Goal: Use online tool/utility: Utilize a website feature to perform a specific function

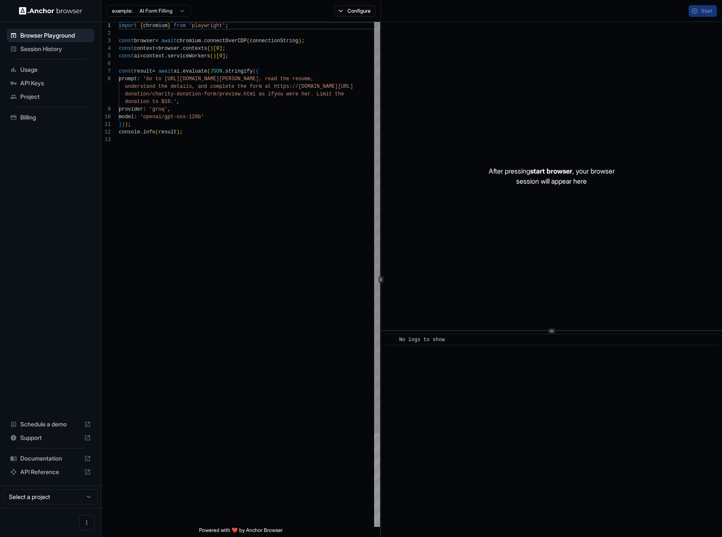
scroll to position [53, 0]
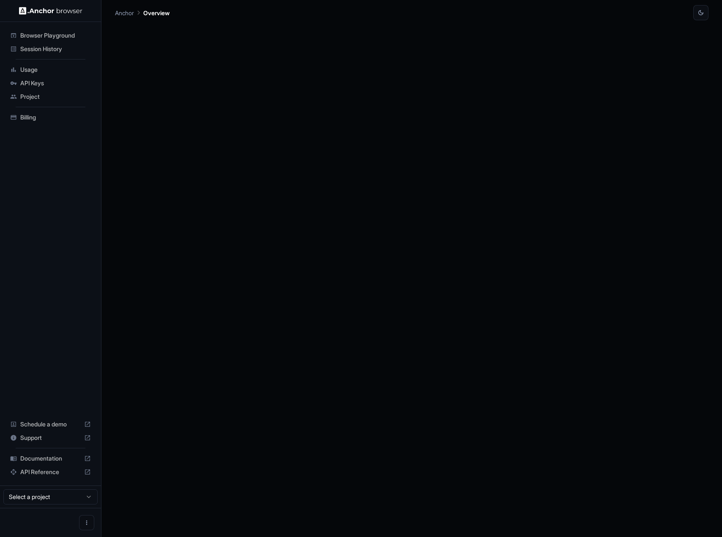
click at [240, 166] on div at bounding box center [411, 278] width 593 height 517
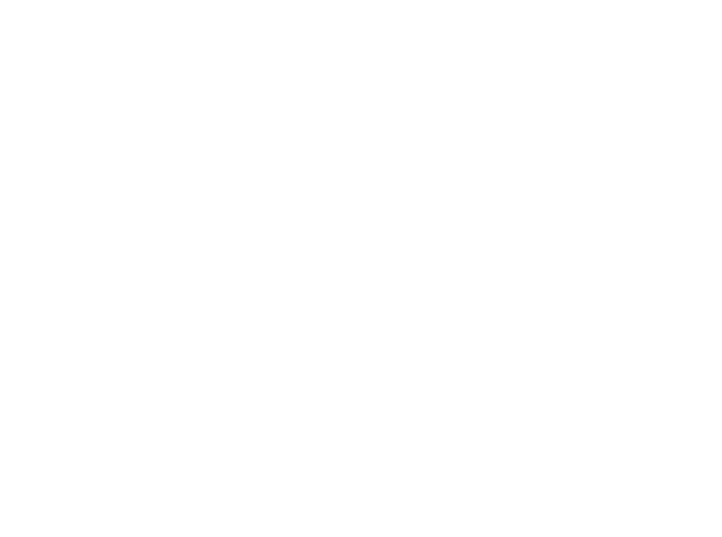
click at [153, 14] on html at bounding box center [361, 268] width 722 height 537
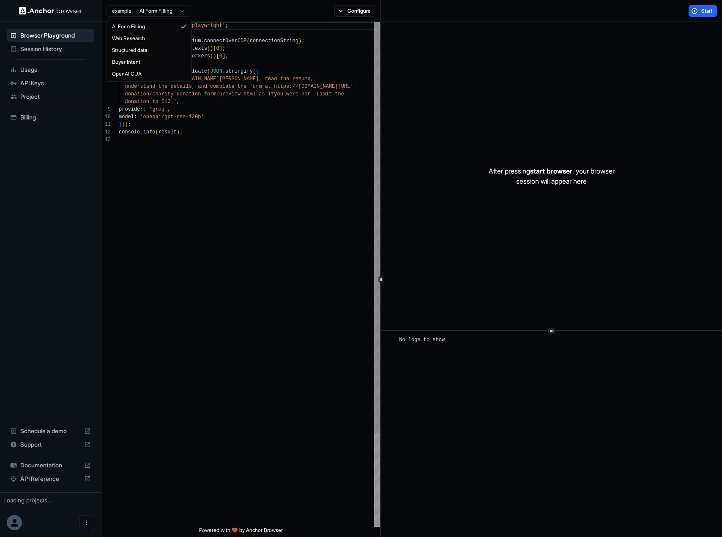
scroll to position [53, 0]
click at [273, 48] on html "Browser Playground Session History Usage API Keys Project Billing Schedule a de…" at bounding box center [361, 268] width 722 height 537
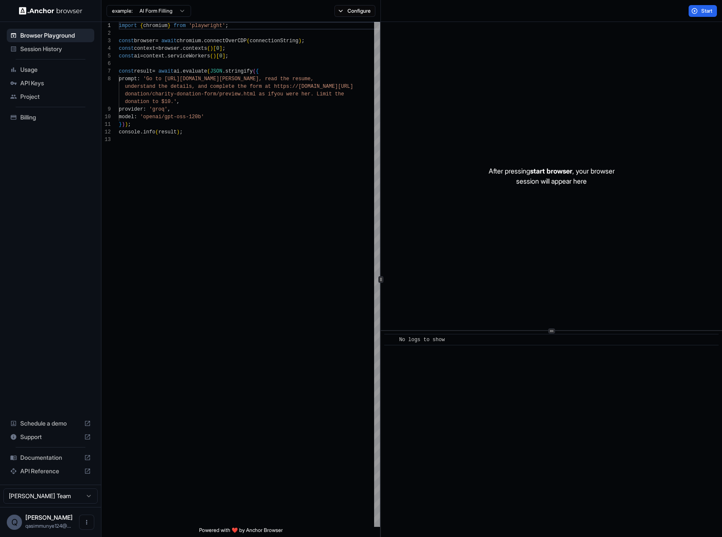
click at [147, 9] on html "Browser Playground Session History Usage API Keys Project Billing Schedule a de…" at bounding box center [361, 268] width 722 height 537
click at [196, 10] on html "Browser Playground Session History Usage API Keys Project Billing Schedule a de…" at bounding box center [361, 268] width 722 height 537
drag, startPoint x: 320, startPoint y: 8, endPoint x: 340, endPoint y: 13, distance: 20.1
click at [321, 8] on div "example: AI Form Filling Configure" at bounding box center [240, 11] width 279 height 22
click at [340, 13] on button "Configure" at bounding box center [354, 11] width 41 height 12
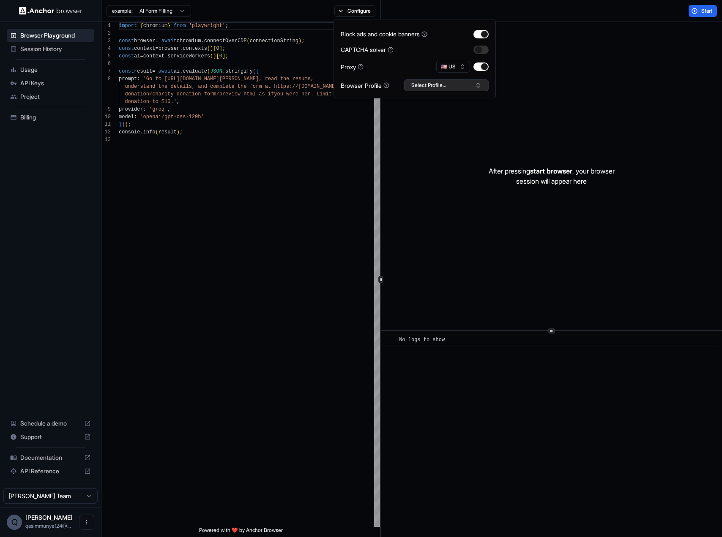
click at [424, 88] on button "Select Profile..." at bounding box center [446, 85] width 85 height 12
click at [421, 87] on button "Select Profile..." at bounding box center [446, 85] width 85 height 12
click at [222, 171] on div "import { chromium } from 'playwright' ; const browser = await chromium . connec…" at bounding box center [249, 331] width 261 height 619
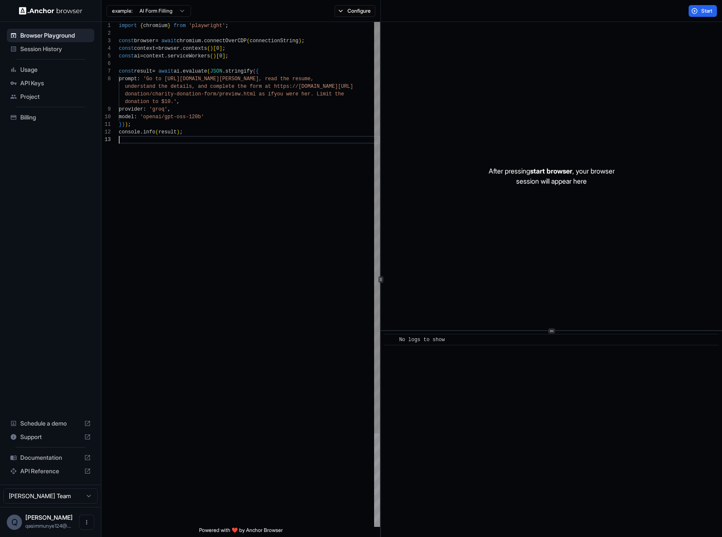
scroll to position [0, 0]
drag, startPoint x: 210, startPoint y: 151, endPoint x: 218, endPoint y: 188, distance: 37.6
click at [218, 188] on div "import { chromium } from 'playwright' ; const browser = await chromium . connec…" at bounding box center [249, 331] width 261 height 619
drag, startPoint x: 218, startPoint y: 188, endPoint x: 152, endPoint y: 147, distance: 77.4
click at [152, 147] on div "import { chromium } from 'playwright' ; const browser = await chromium . connec…" at bounding box center [249, 331] width 261 height 619
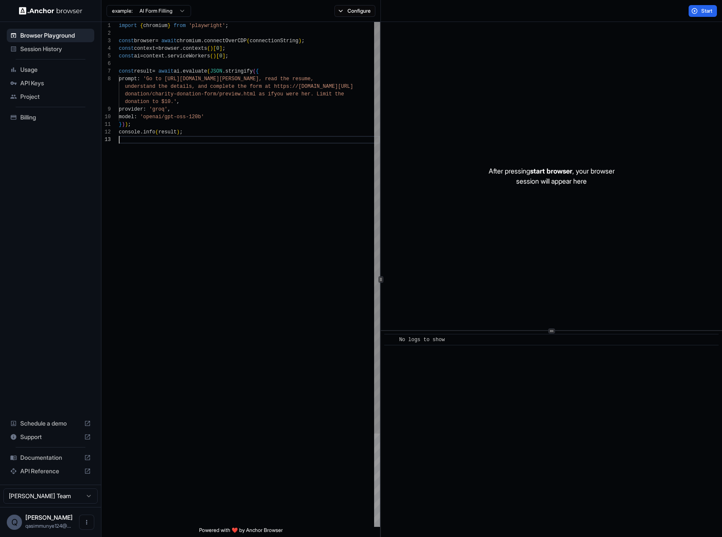
click at [152, 147] on div "import { chromium } from 'playwright' ; const browser = await chromium . connec…" at bounding box center [249, 331] width 261 height 619
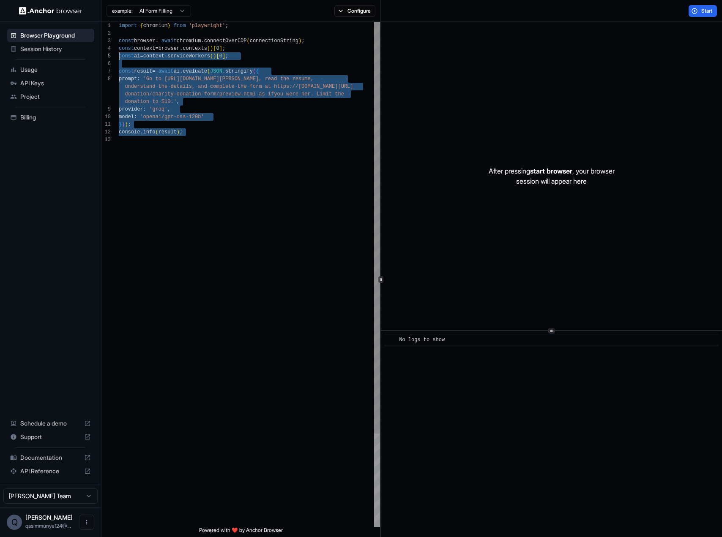
drag, startPoint x: 150, startPoint y: 109, endPoint x: 122, endPoint y: 55, distance: 61.2
click at [122, 55] on div "import { chromium } from 'playwright' ; const browser = await chromium . connec…" at bounding box center [249, 331] width 261 height 619
click at [155, 115] on div "import { chromium } from 'playwright' ; const browser = await chromium . connec…" at bounding box center [249, 331] width 261 height 619
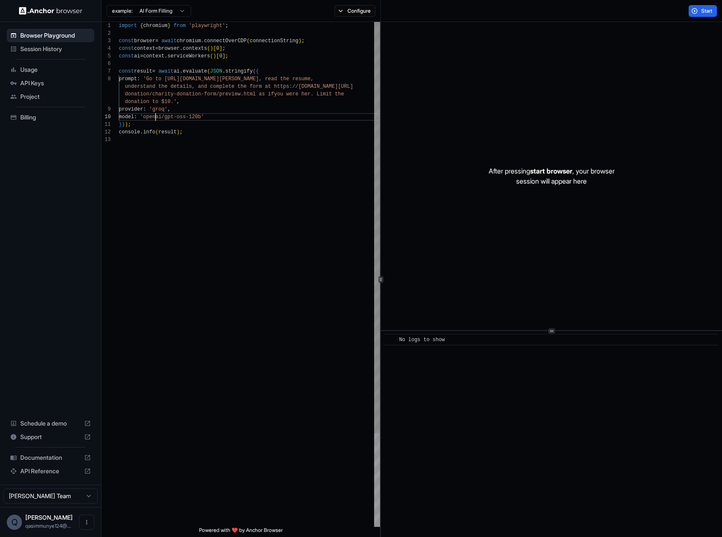
type textarea "**********"
click at [164, 74] on div "import { chromium } from 'playwright' ; const browser = await chromium . connec…" at bounding box center [249, 331] width 261 height 619
click at [162, 78] on div "import { chromium } from 'playwright' ; const browser = await chromium . connec…" at bounding box center [249, 331] width 261 height 619
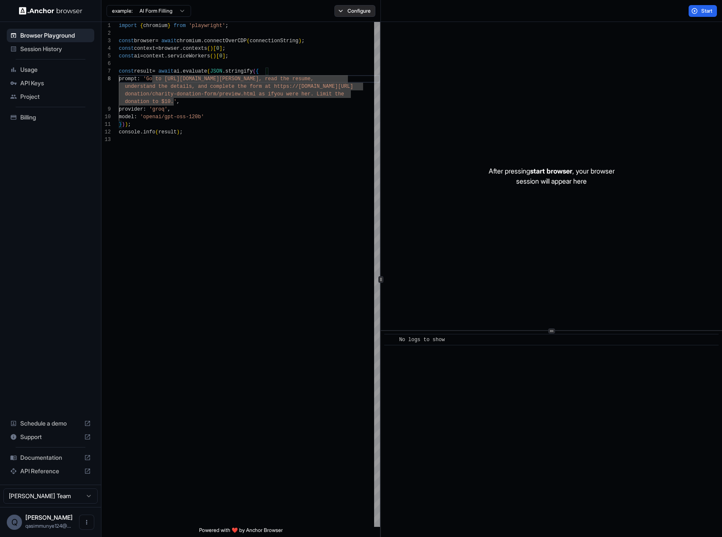
click at [369, 6] on button "Configure" at bounding box center [354, 11] width 41 height 12
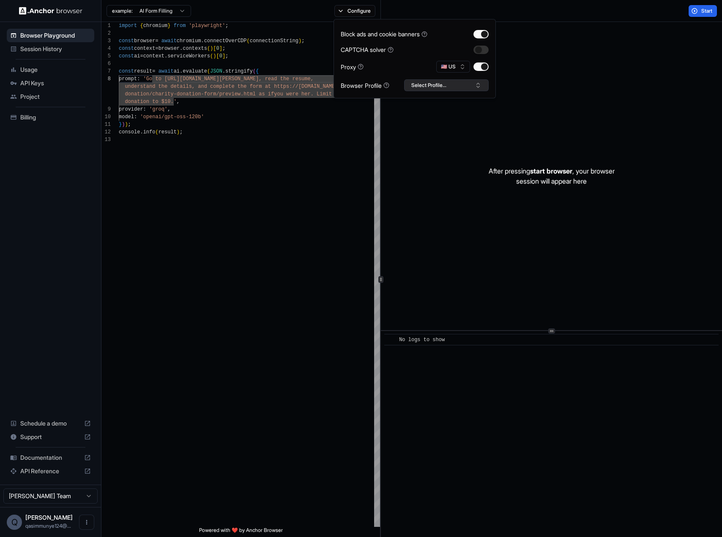
click at [444, 82] on button "Select Profile..." at bounding box center [446, 85] width 85 height 12
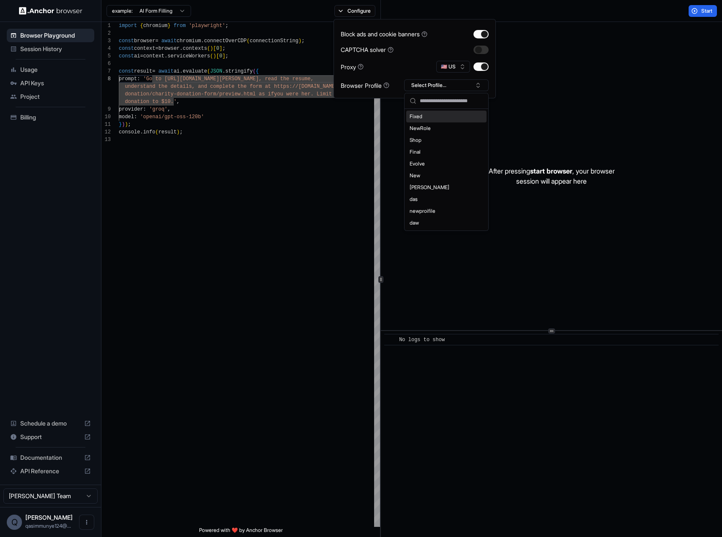
click at [425, 103] on input "text" at bounding box center [451, 100] width 63 height 15
type input "***"
click at [456, 138] on button "Create "Ads"" at bounding box center [446, 133] width 77 height 15
click at [231, 184] on div "import { chromium } from 'playwright' ; const browser = await chromium . connec…" at bounding box center [249, 331] width 261 height 619
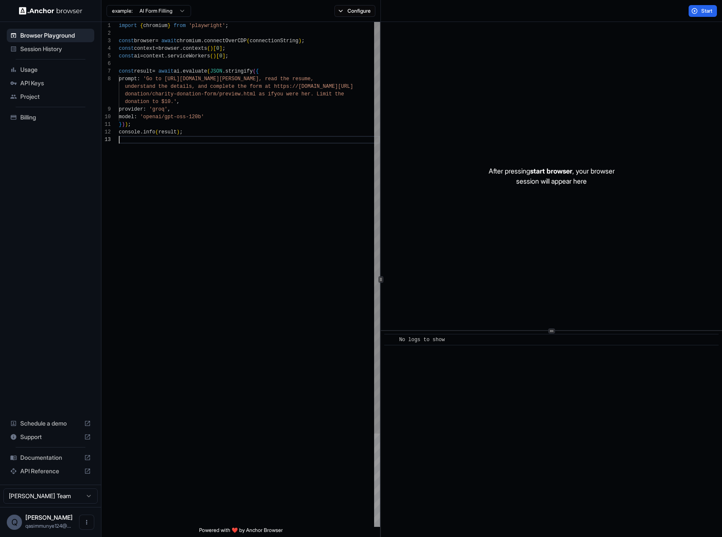
click at [208, 119] on div "import { chromium } from 'playwright' ; const browser = await chromium . connec…" at bounding box center [249, 331] width 261 height 619
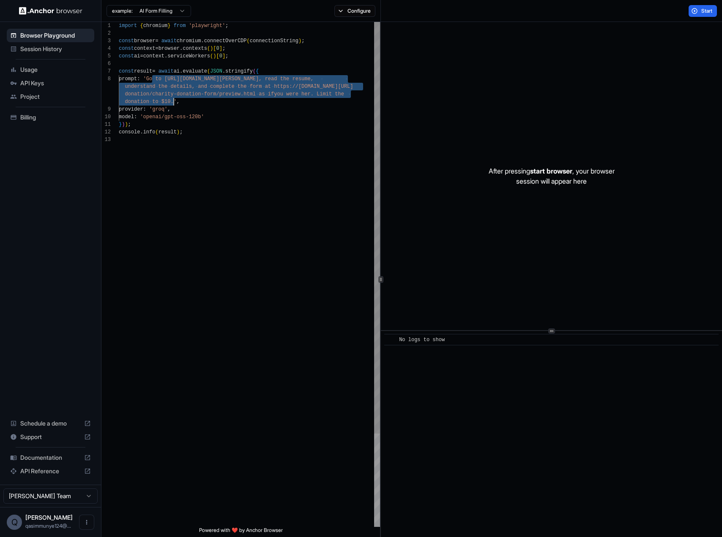
drag, startPoint x: 152, startPoint y: 78, endPoint x: 294, endPoint y: 149, distance: 158.9
click at [172, 99] on div "import { chromium } from 'playwright' ; const browser = await chromium . connec…" at bounding box center [249, 331] width 261 height 619
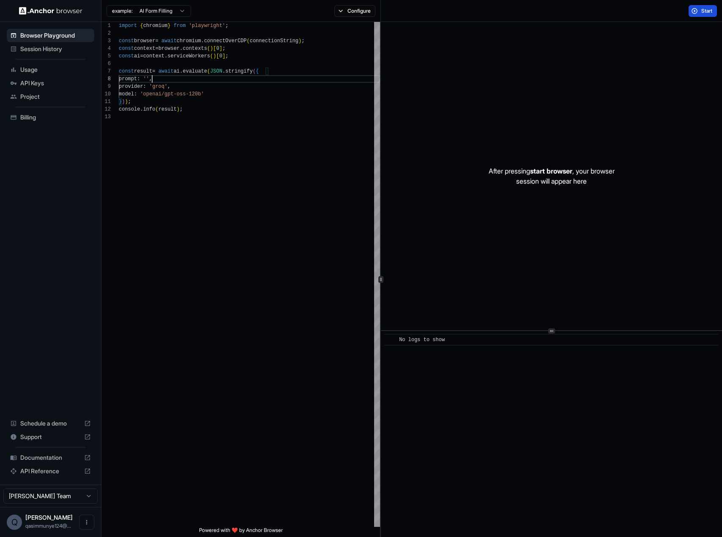
click at [690, 13] on button "Start" at bounding box center [702, 11] width 28 height 12
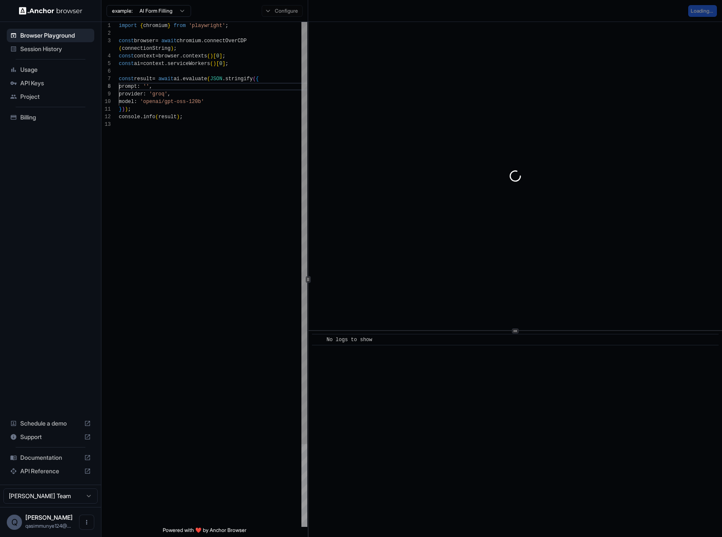
scroll to position [68, 0]
click at [301, 271] on div "**********" at bounding box center [411, 280] width 620 height 516
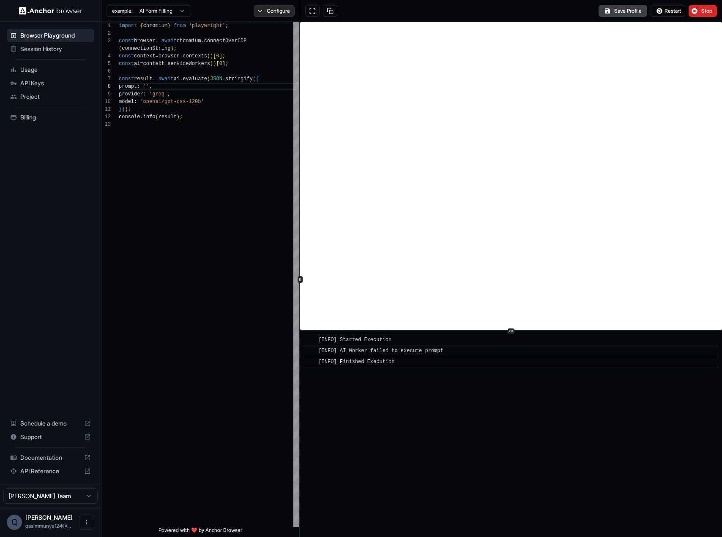
click at [278, 14] on button "Configure" at bounding box center [274, 11] width 41 height 12
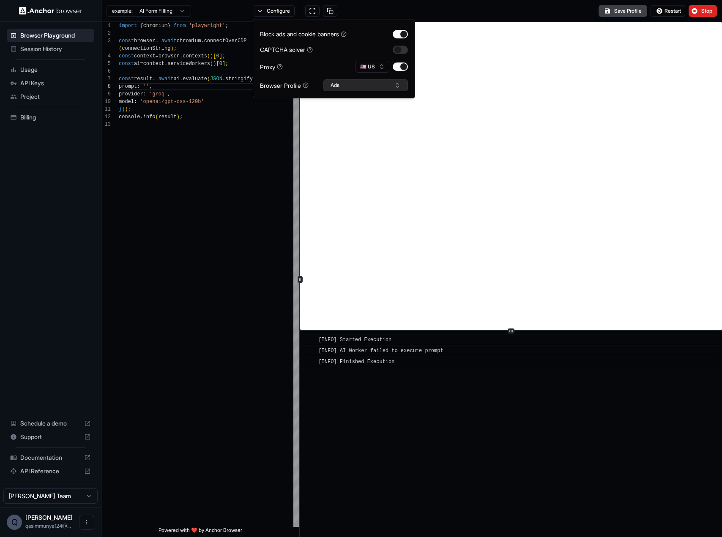
click at [370, 84] on button "Ads" at bounding box center [365, 85] width 85 height 12
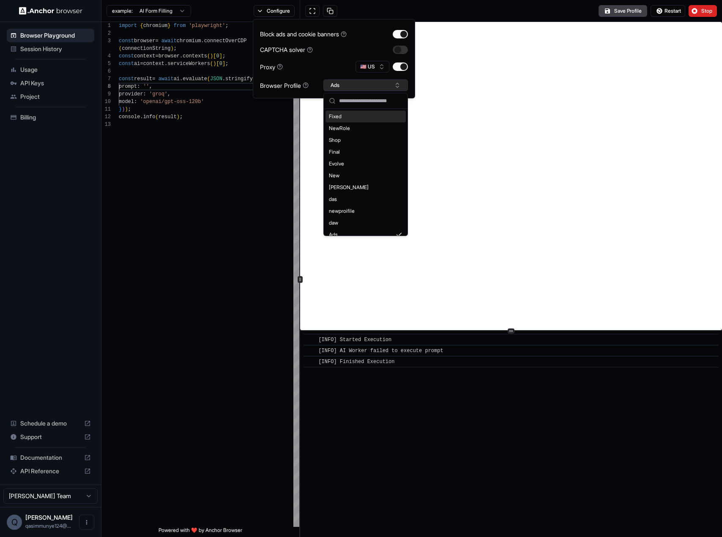
click at [367, 84] on button "Ads" at bounding box center [365, 85] width 85 height 12
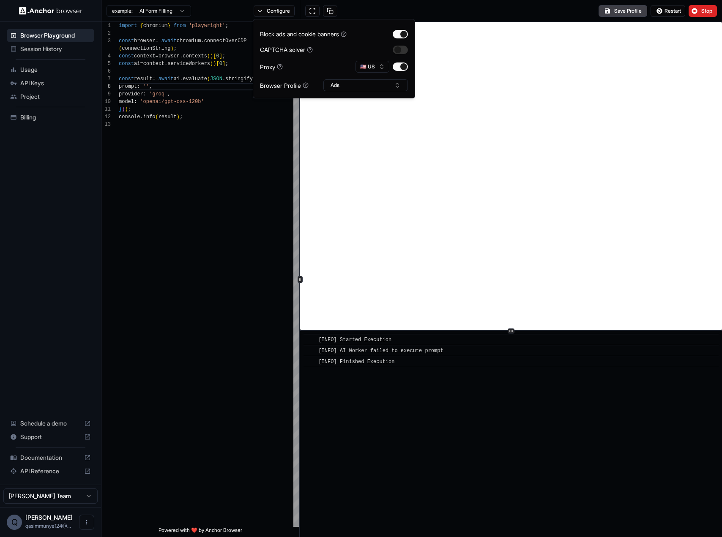
click at [603, 18] on div "Save Profile Restart Stop" at bounding box center [511, 11] width 422 height 22
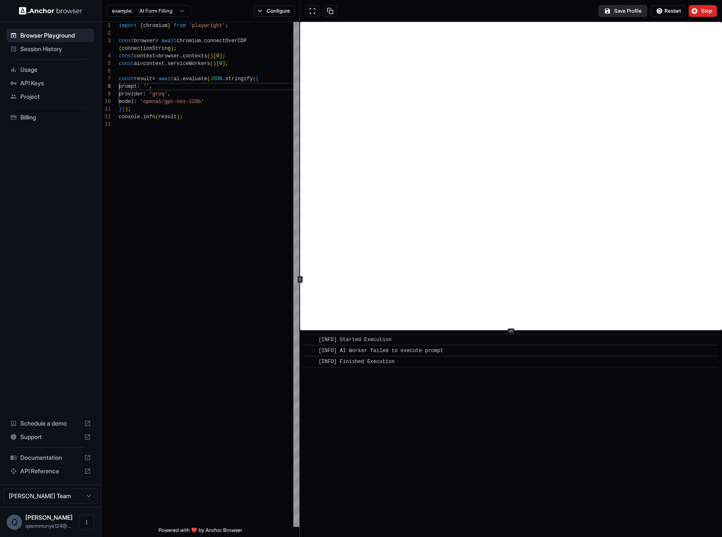
click at [608, 12] on button "Save Profile" at bounding box center [622, 11] width 49 height 12
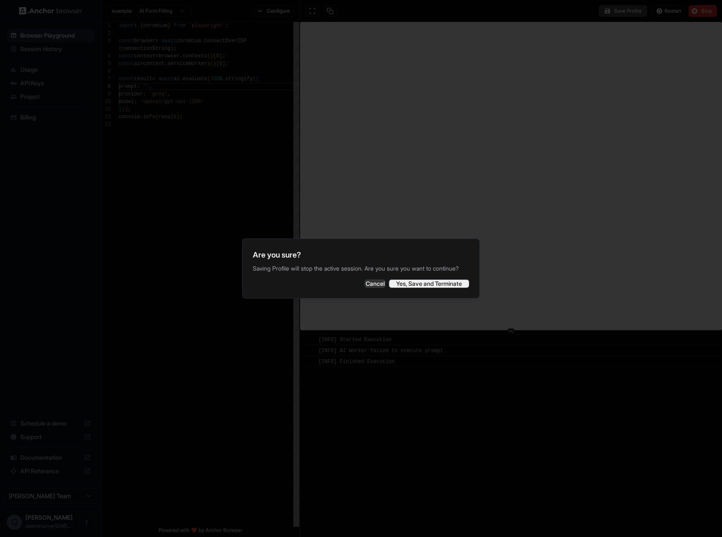
click at [412, 286] on button "Yes, Save and Terminate" at bounding box center [429, 284] width 80 height 8
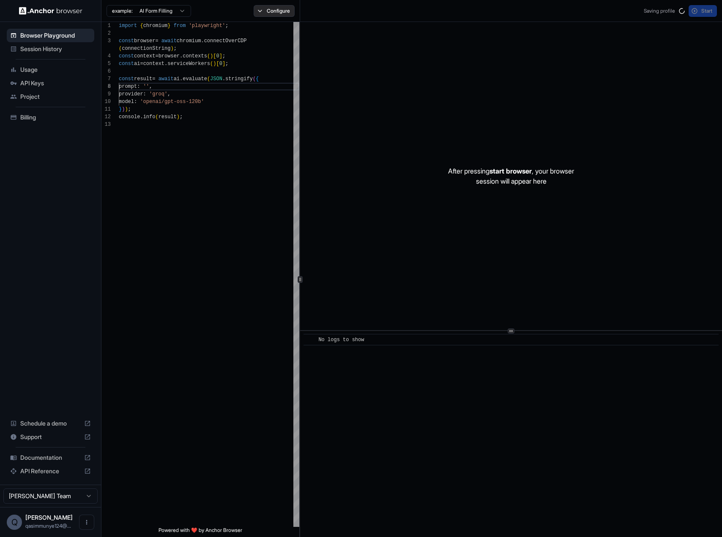
click at [286, 15] on button "Configure" at bounding box center [274, 11] width 41 height 12
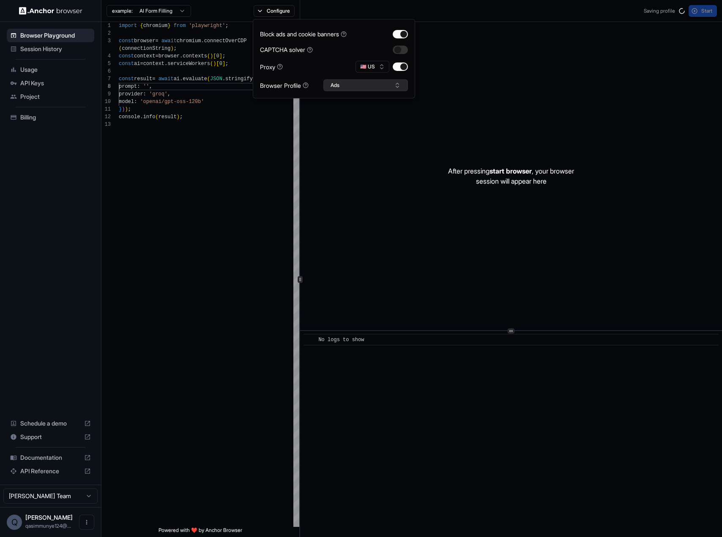
click at [350, 86] on button "Ads" at bounding box center [365, 85] width 85 height 12
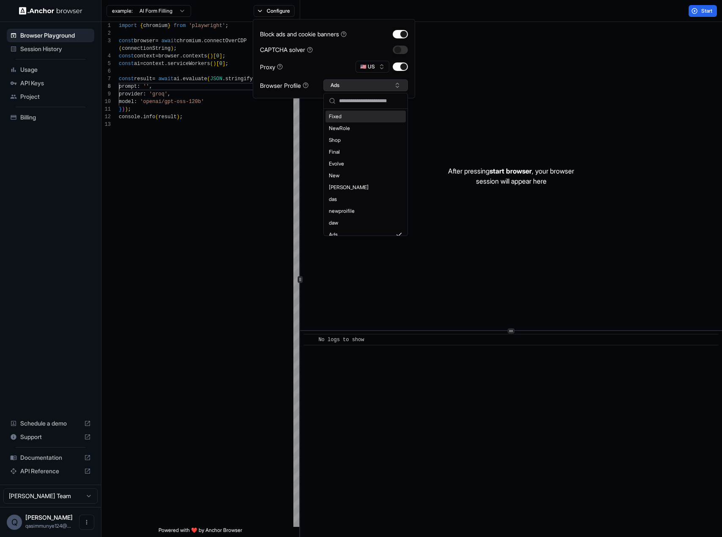
click at [349, 87] on button "Ads" at bounding box center [365, 85] width 85 height 12
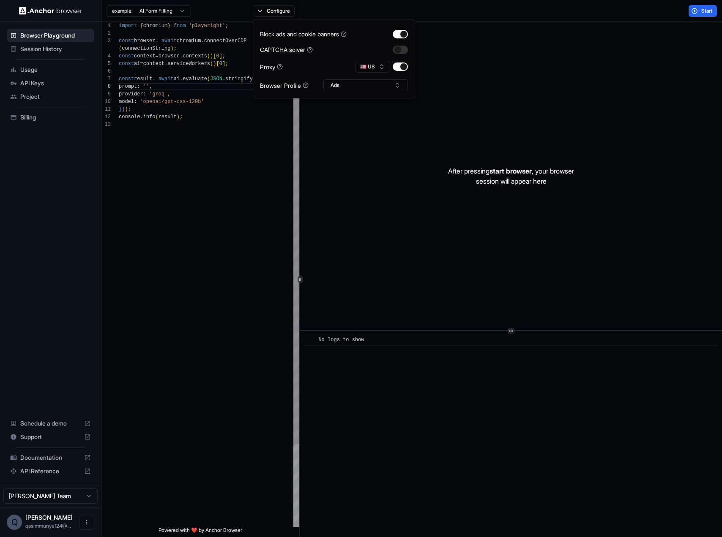
drag, startPoint x: 243, startPoint y: 159, endPoint x: 255, endPoint y: 124, distance: 36.9
click at [243, 159] on div "import { chromium } from 'playwright' ; const browser = await chromium . connec…" at bounding box center [209, 324] width 180 height 604
click at [179, 92] on div "import { chromium } from 'playwright' ; const browser = await chromium . connec…" at bounding box center [209, 324] width 180 height 604
click at [154, 86] on div "import { chromium } from 'playwright' ; const browser = await chromium . connec…" at bounding box center [209, 324] width 180 height 604
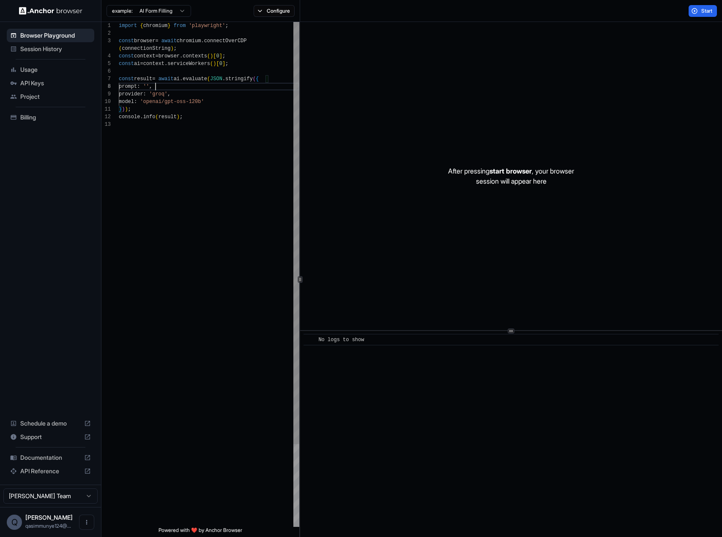
click at [145, 104] on div "import { chromium } from 'playwright' ; const browser = await chromium . connec…" at bounding box center [209, 324] width 180 height 604
click at [174, 104] on div "import { chromium } from 'playwright' ; const browser = await chromium . connec…" at bounding box center [209, 324] width 180 height 604
click at [175, 103] on div "import { chromium } from 'playwright' ; const browser = await chromium . connec…" at bounding box center [209, 324] width 180 height 604
click at [178, 102] on div "import { chromium } from 'playwright' ; const browser = await chromium . connec…" at bounding box center [209, 324] width 180 height 604
click at [180, 103] on div "import { chromium } from 'playwright' ; const browser = await chromium . connec…" at bounding box center [209, 324] width 180 height 604
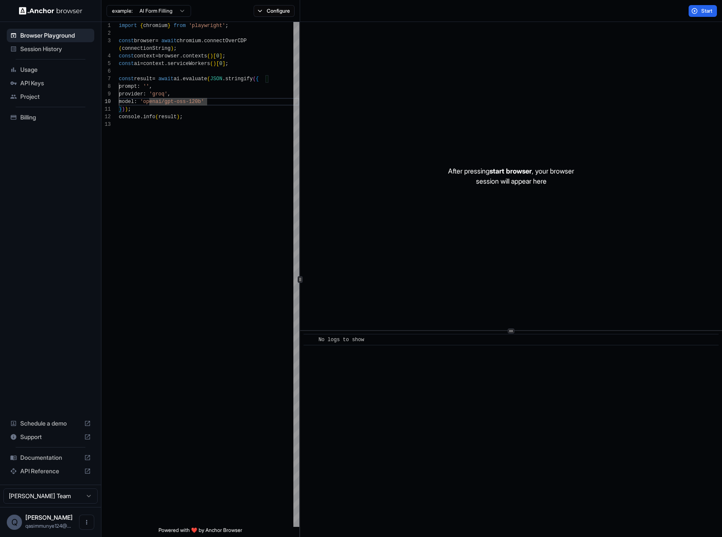
click at [63, 463] on div "Documentation" at bounding box center [50, 458] width 87 height 14
click at [179, 111] on div "import { chromium } from 'playwright' ; const browser = await chromium . connec…" at bounding box center [209, 324] width 180 height 604
drag, startPoint x: 182, startPoint y: 101, endPoint x: 203, endPoint y: 102, distance: 21.1
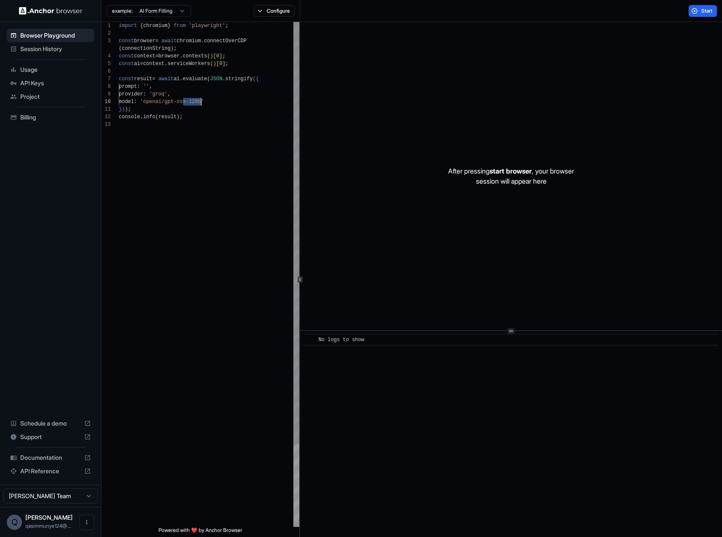
click at [203, 102] on div "import { chromium } from 'playwright' ; const browser = await chromium . connec…" at bounding box center [209, 324] width 180 height 604
click at [122, 98] on div "import { chromium } from 'playwright' ; const browser = await chromium . connec…" at bounding box center [209, 324] width 180 height 604
click at [154, 97] on div "import { chromium } from 'playwright' ; const browser = await chromium . connec…" at bounding box center [209, 324] width 180 height 604
click at [151, 87] on div "import { chromium } from 'playwright' ; const browser = await chromium . connec…" at bounding box center [209, 324] width 180 height 604
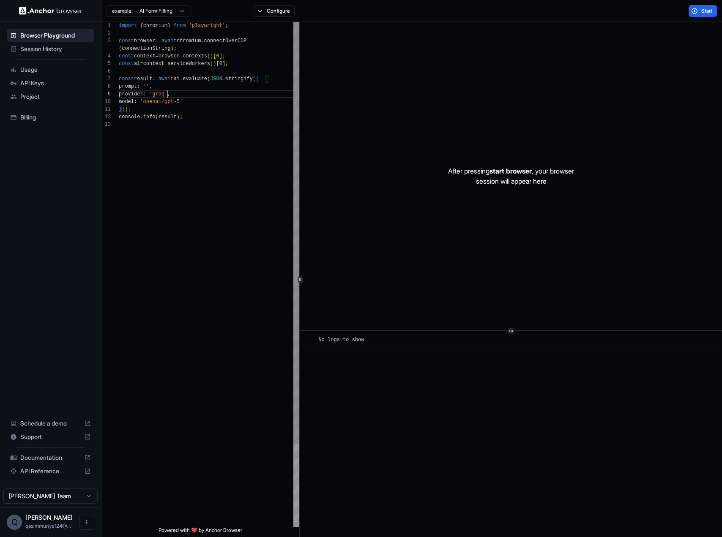
click at [167, 95] on div "import { chromium } from 'playwright' ; const browser = await chromium . connec…" at bounding box center [209, 324] width 180 height 604
click at [169, 101] on div "import { chromium } from 'playwright' ; const browser = await chromium . connec…" at bounding box center [209, 324] width 180 height 604
drag, startPoint x: 192, startPoint y: 96, endPoint x: 194, endPoint y: 100, distance: 4.6
click at [194, 100] on div "import { chromium } from 'playwright' ; const browser = await chromium . connec…" at bounding box center [209, 328] width 180 height 612
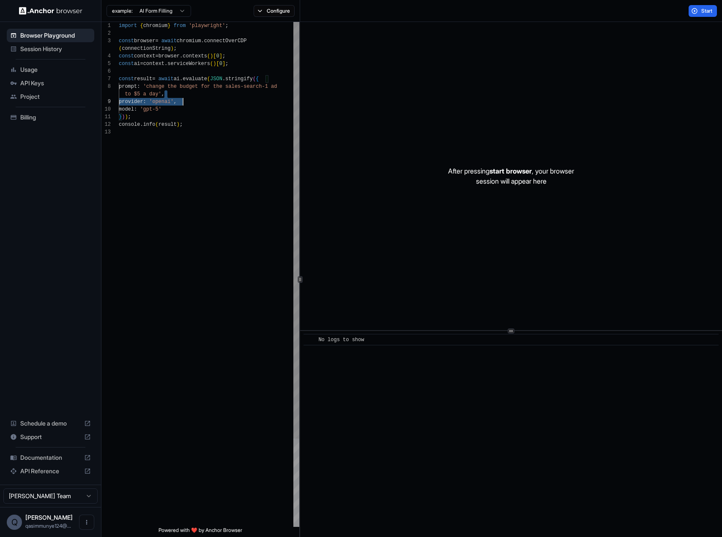
scroll to position [0, 0]
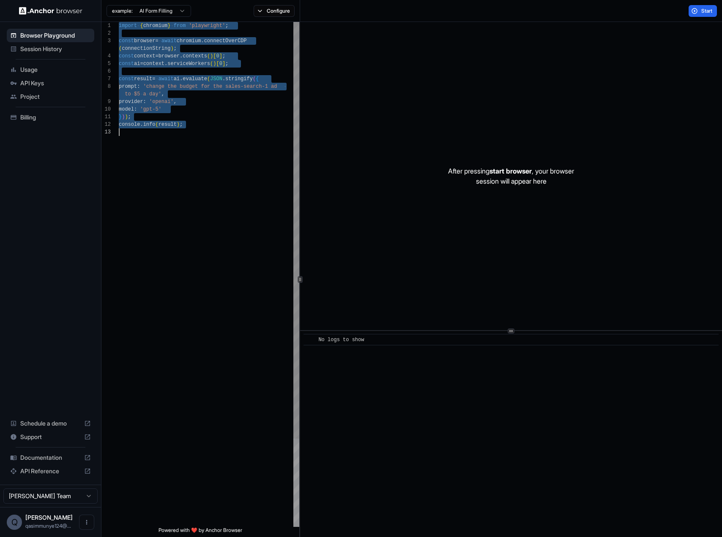
click at [249, 153] on div "import { chromium } from 'playwright' ; const browser = await chromium . connec…" at bounding box center [209, 328] width 180 height 612
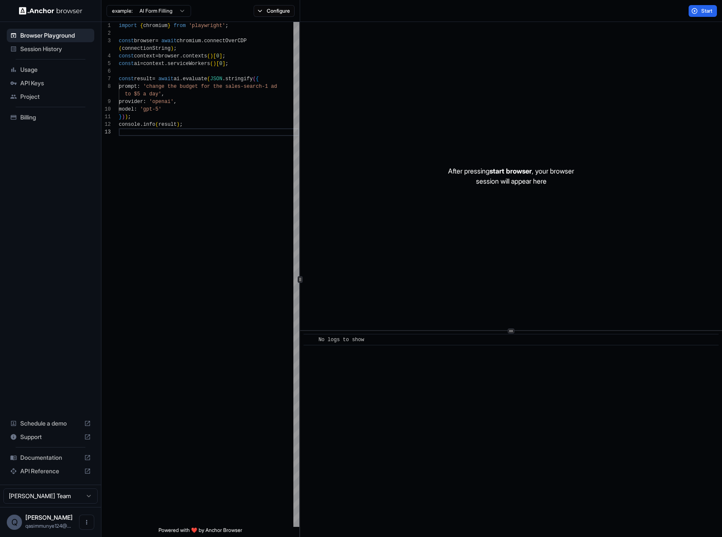
click at [686, 16] on div "Start" at bounding box center [702, 11] width 38 height 12
click at [689, 14] on button "Start" at bounding box center [702, 11] width 28 height 12
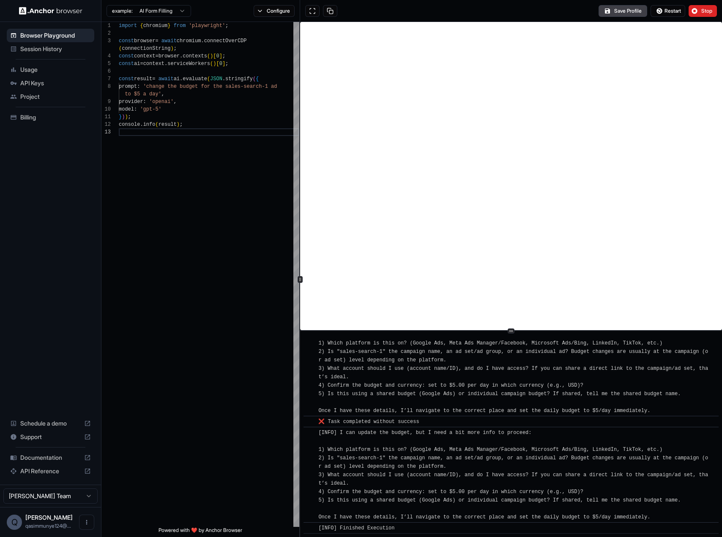
scroll to position [0, 0]
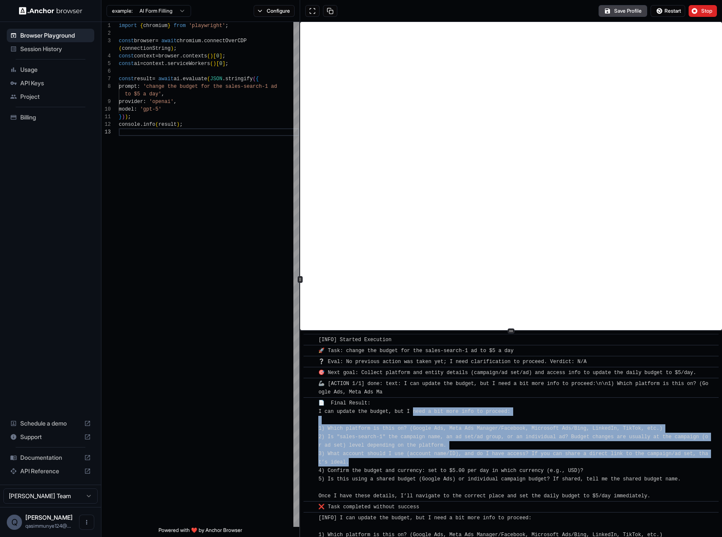
drag, startPoint x: 419, startPoint y: 424, endPoint x: 450, endPoint y: 459, distance: 47.0
click at [450, 459] on div "📄 Final Result: I can update the budget, but I need a bit more info to proceed:…" at bounding box center [513, 449] width 391 height 101
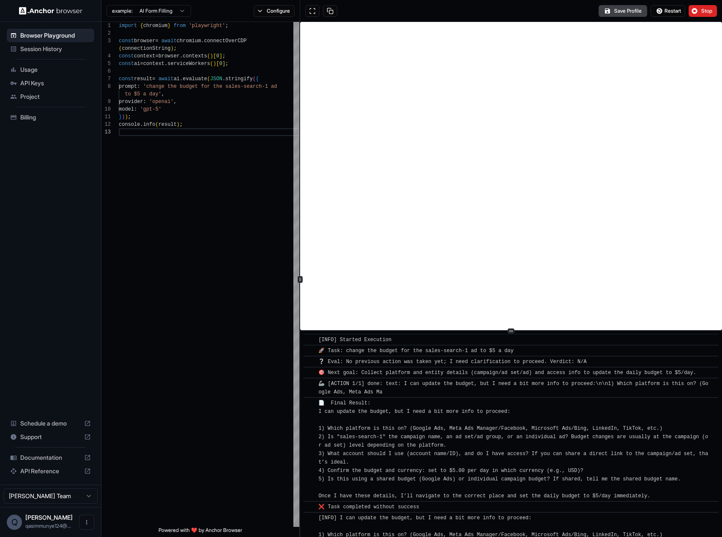
click at [385, 451] on span "📄 Final Result: I can update the budget, but I need a bit more info to proceed:…" at bounding box center [513, 450] width 390 height 99
click at [182, 220] on div "import { chromium } from 'playwright' ; const browser = await chromium . connec…" at bounding box center [209, 328] width 180 height 612
click at [185, 103] on div "import { chromium } from 'playwright' ; const browser = await chromium . connec…" at bounding box center [209, 328] width 180 height 612
click at [149, 90] on div "import { chromium } from 'playwright' ; const browser = await chromium . connec…" at bounding box center [209, 328] width 180 height 612
click at [158, 95] on div "import { chromium } from 'playwright' ; const browser = await chromium . connec…" at bounding box center [209, 328] width 180 height 612
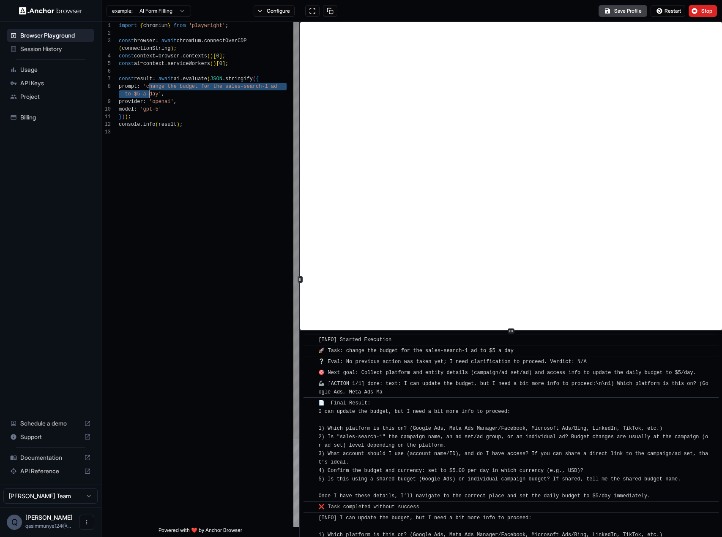
scroll to position [68, 0]
click at [709, 9] on span "Stop" at bounding box center [707, 11] width 12 height 7
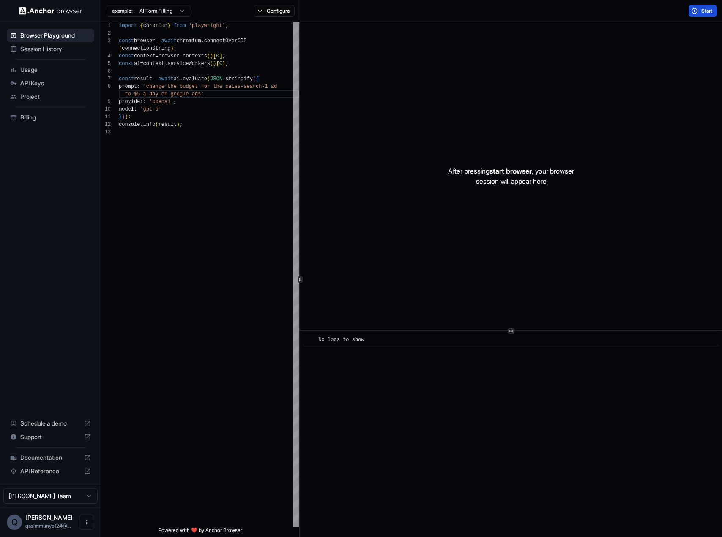
click at [692, 10] on button "Start" at bounding box center [702, 11] width 28 height 12
click at [230, 155] on div "import { chromium } from 'playwright' ; const browser = await chromium . connec…" at bounding box center [209, 328] width 180 height 612
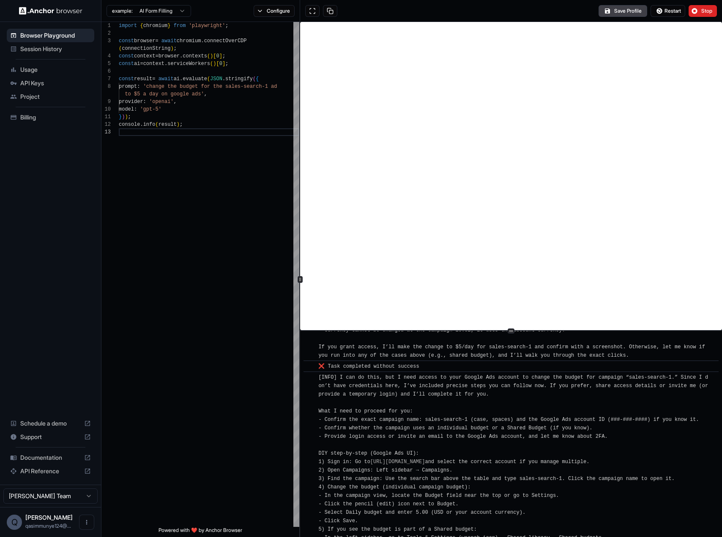
scroll to position [508, 0]
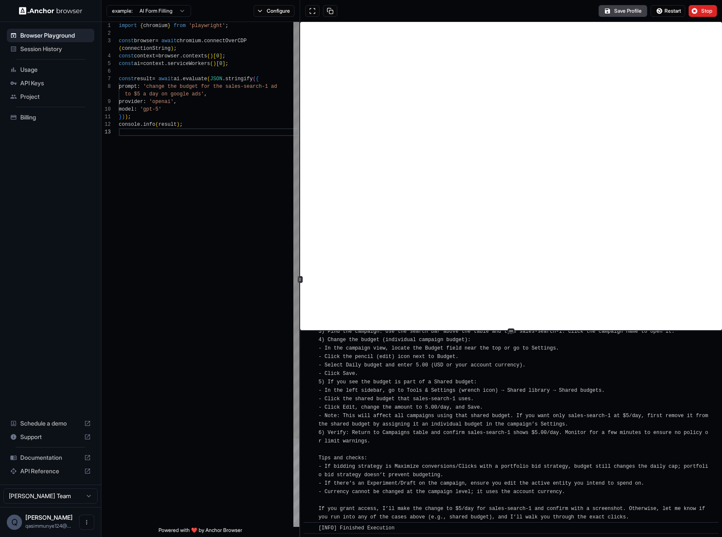
click at [204, 93] on div "import { chromium } from 'playwright' ; const browser = await chromium . connec…" at bounding box center [209, 328] width 180 height 612
click at [684, 11] on button "Restart" at bounding box center [667, 11] width 35 height 12
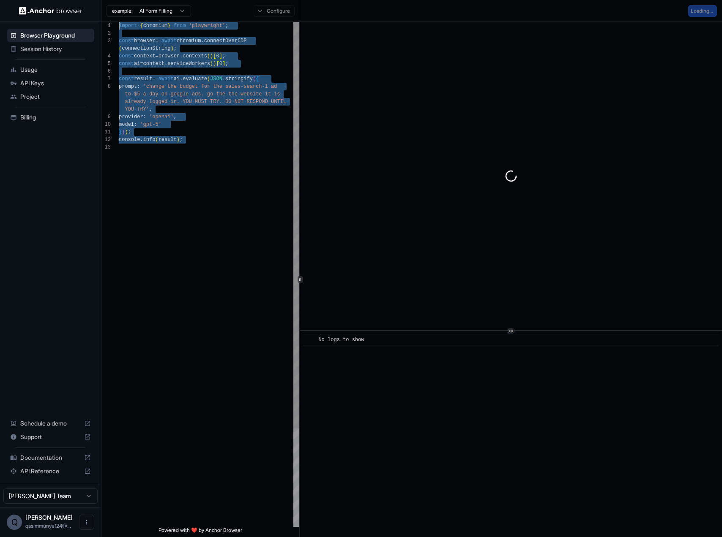
scroll to position [46, 0]
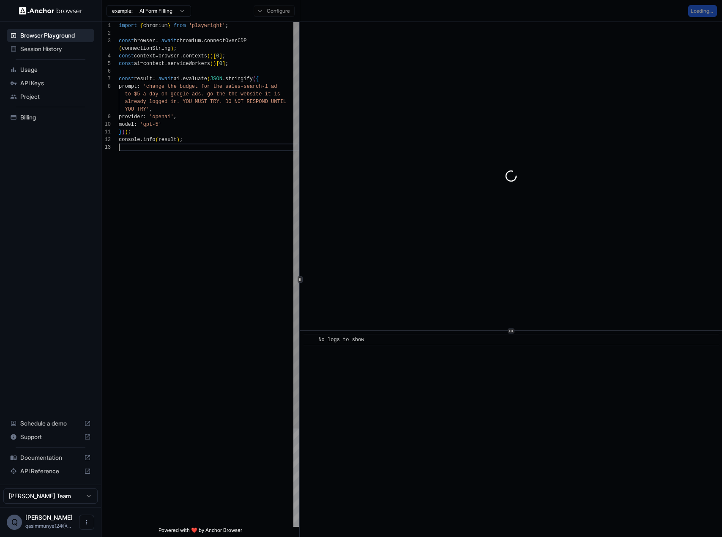
drag, startPoint x: 218, startPoint y: 234, endPoint x: 246, endPoint y: 220, distance: 30.4
click at [246, 220] on div "import { chromium } from 'playwright' ; const browser = await chromium . connec…" at bounding box center [209, 335] width 180 height 627
click at [243, 221] on div "import { chromium } from 'playwright' ; const browser = await chromium . connec…" at bounding box center [209, 335] width 180 height 627
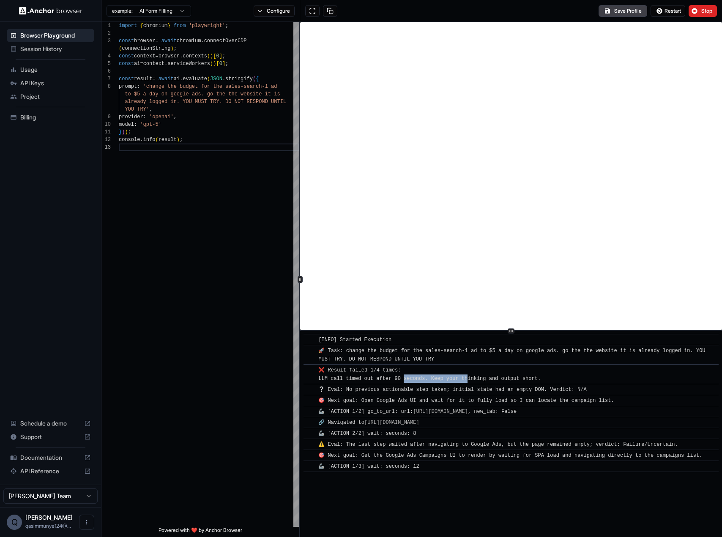
drag, startPoint x: 404, startPoint y: 380, endPoint x: 467, endPoint y: 380, distance: 63.4
click at [467, 380] on span "❌ Result failed 1/4 times: LLM call timed out after 90 seconds. Keep your think…" at bounding box center [429, 375] width 222 height 14
click at [466, 379] on span "❌ Result failed 1/4 times: LLM call timed out after 90 seconds. Keep your think…" at bounding box center [429, 375] width 222 height 14
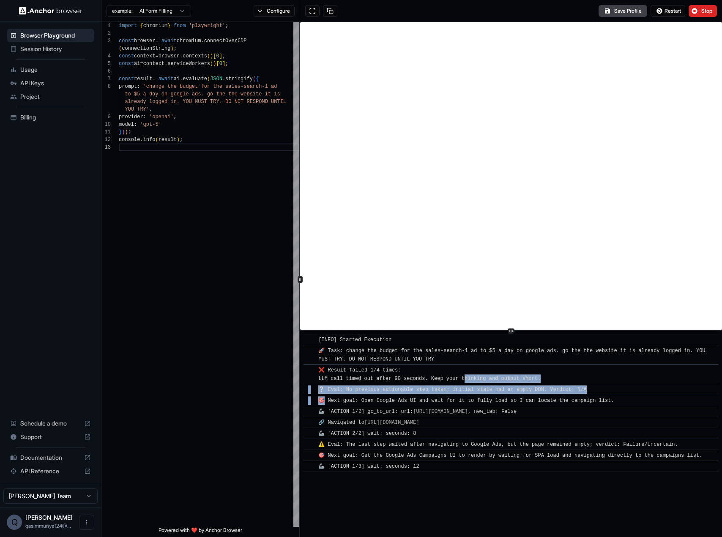
drag, startPoint x: 460, startPoint y: 382, endPoint x: 427, endPoint y: 395, distance: 35.5
click at [427, 395] on div "​ [INFO] Started Execution ​ 🚀 Task: change the budget for the sales-search-1 a…" at bounding box center [510, 403] width 415 height 138
click at [427, 395] on div "​ ❔ Eval: No previous actionable step taken; initial state had an empty DOM. Ve…" at bounding box center [510, 389] width 415 height 11
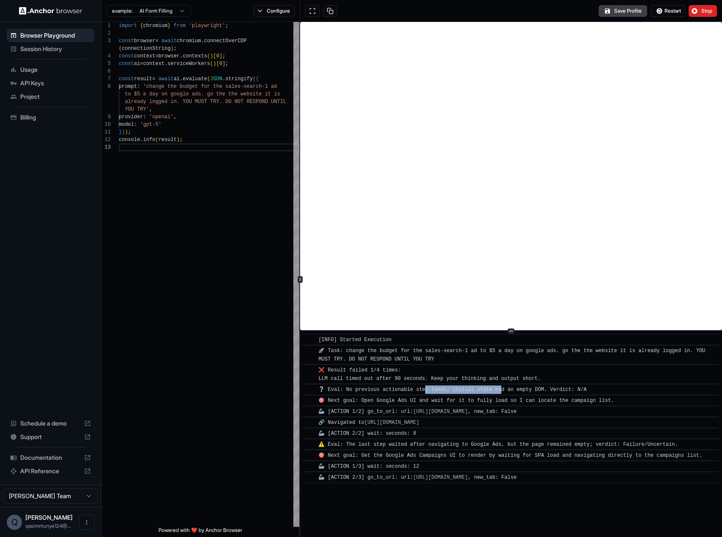
drag, startPoint x: 496, startPoint y: 390, endPoint x: 502, endPoint y: 391, distance: 6.0
click at [502, 391] on span "❔ Eval: No previous actionable step taken; initial state had an empty DOM. Verd…" at bounding box center [452, 390] width 268 height 6
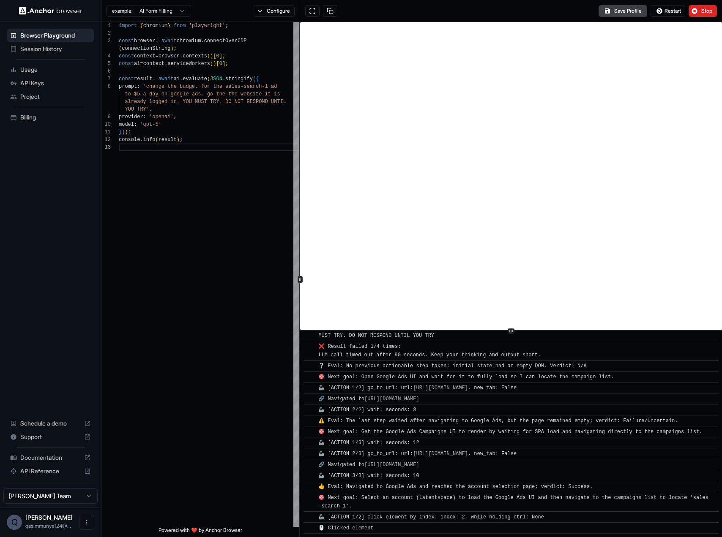
scroll to position [43, 0]
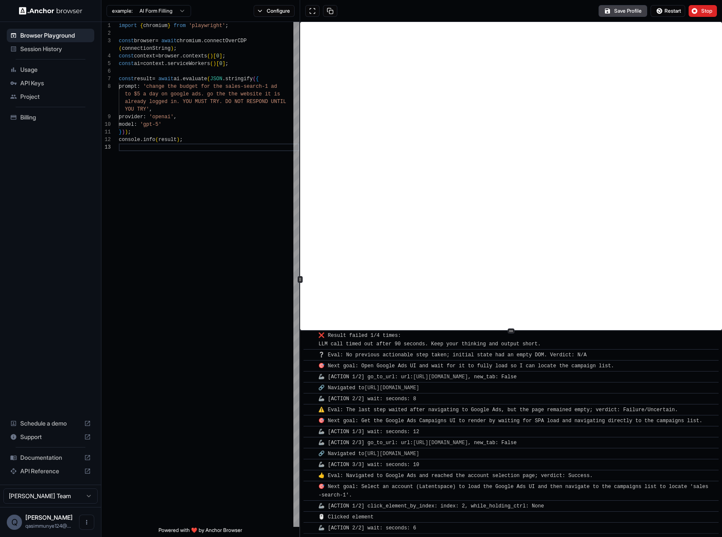
click at [690, 13] on button "Stop" at bounding box center [702, 11] width 28 height 12
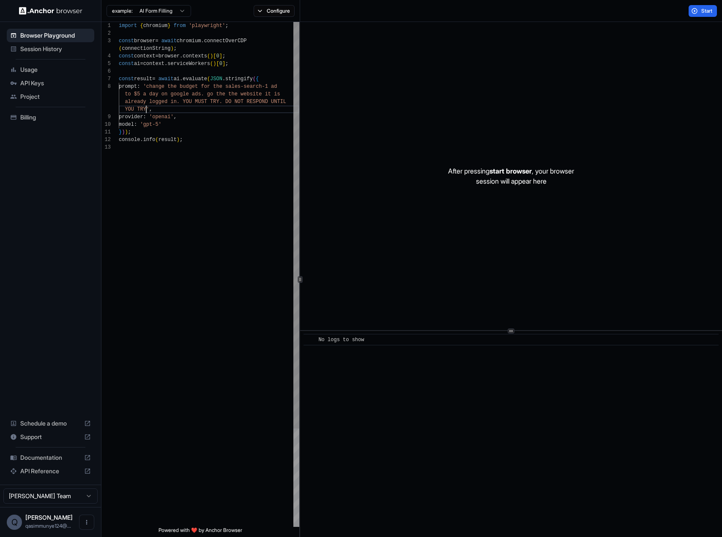
scroll to position [8, 0]
click at [147, 107] on div "import { chromium } from 'playwright' ; const browser = await chromium . connec…" at bounding box center [209, 335] width 180 height 627
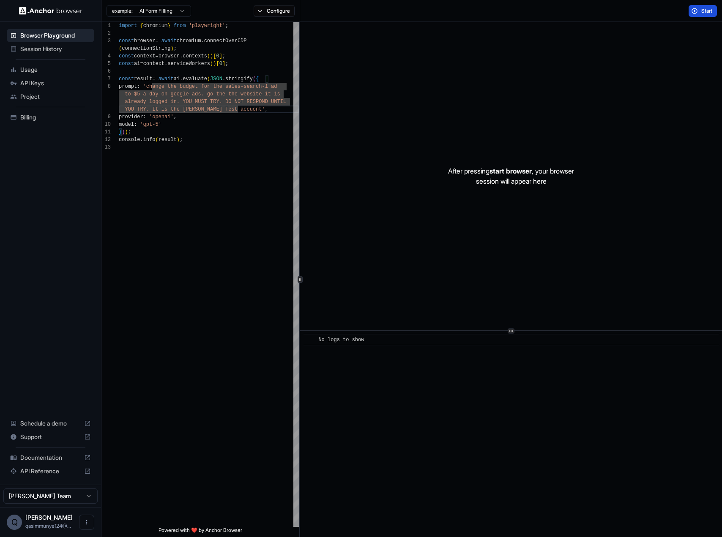
click at [699, 7] on button "Start" at bounding box center [702, 11] width 28 height 12
click at [241, 138] on div "import { chromium } from 'playwright' ; const browser = await chromium . connec…" at bounding box center [209, 335] width 180 height 627
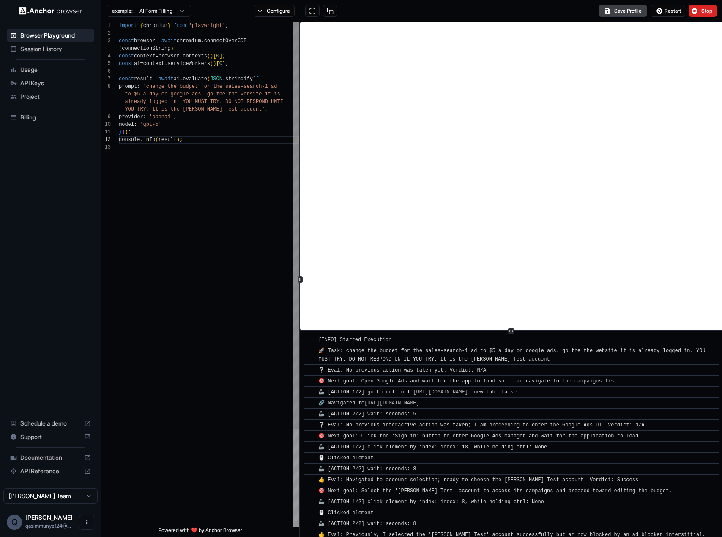
scroll to position [514, 0]
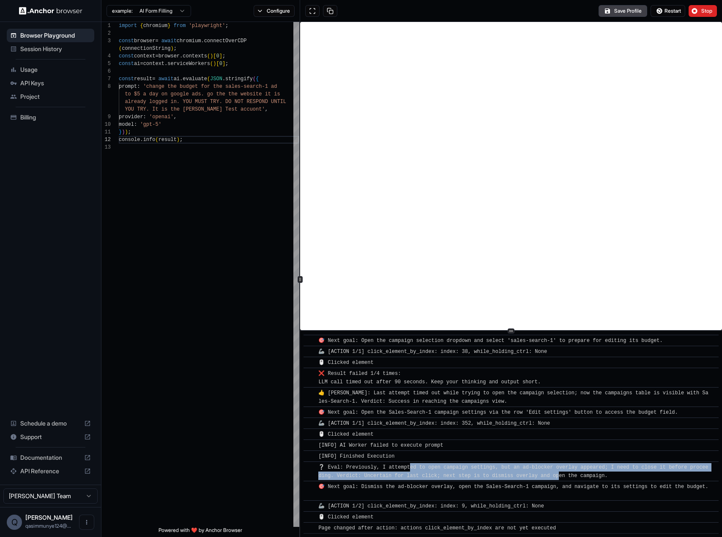
drag, startPoint x: 409, startPoint y: 465, endPoint x: 565, endPoint y: 477, distance: 155.9
click at [565, 477] on span "❔ Eval: Previously, I attempted to open campaign settings, but an ad-blocker ov…" at bounding box center [513, 472] width 390 height 14
click at [552, 475] on span "❔ Eval: Previously, I attempted to open campaign settings, but an ad-blocker ov…" at bounding box center [513, 472] width 390 height 14
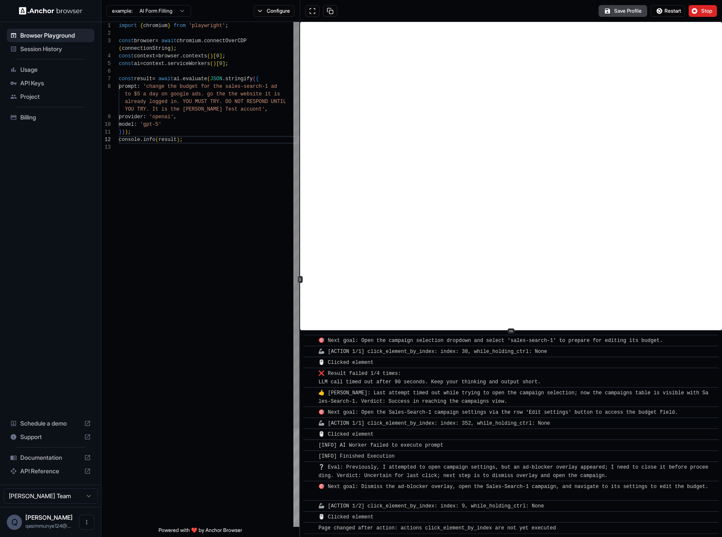
click at [138, 111] on div "import { chromium } from 'playwright' ; const browser = await chromium . connec…" at bounding box center [209, 335] width 180 height 627
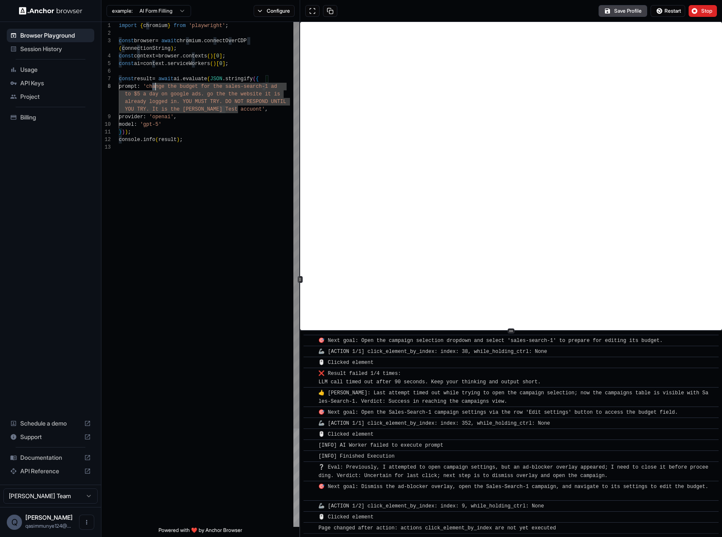
scroll to position [61, 0]
type textarea "**********"
drag, startPoint x: 152, startPoint y: 89, endPoint x: 238, endPoint y: 112, distance: 88.9
click at [238, 112] on div "import { chromium } from 'playwright' ; const browser = await chromium . connec…" at bounding box center [209, 335] width 180 height 627
click at [496, 415] on span "🎯 Next goal: Open the Sales-Search-1 campaign settings via the row 'Edit settin…" at bounding box center [497, 413] width 359 height 6
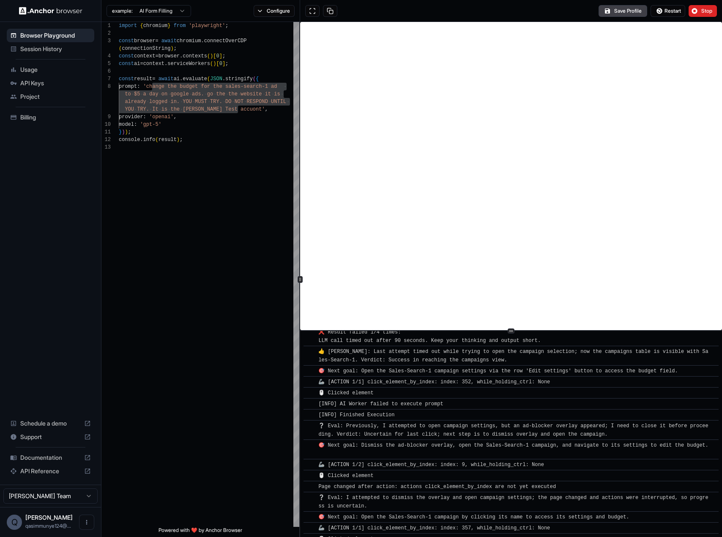
scroll to position [566, 0]
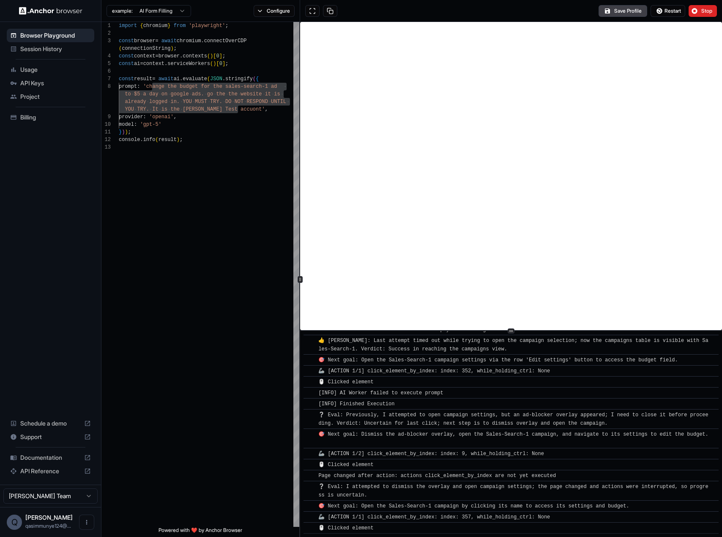
click at [306, 394] on div "​" at bounding box center [307, 393] width 8 height 8
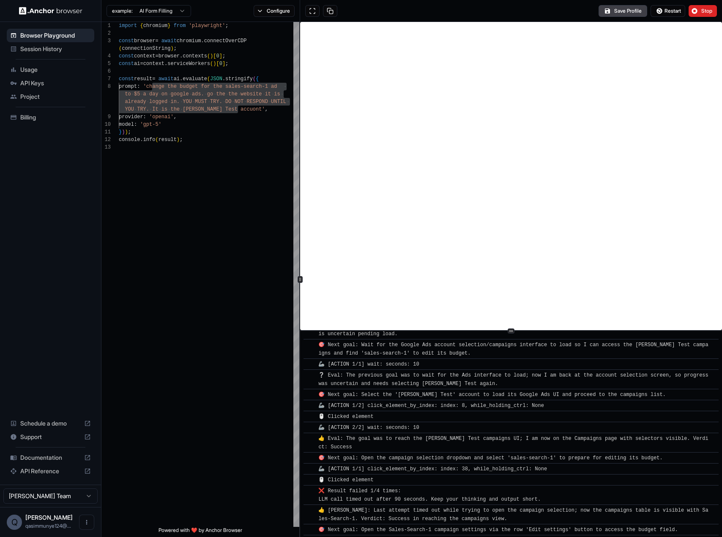
scroll to position [630, 0]
